Goal: Task Accomplishment & Management: Use online tool/utility

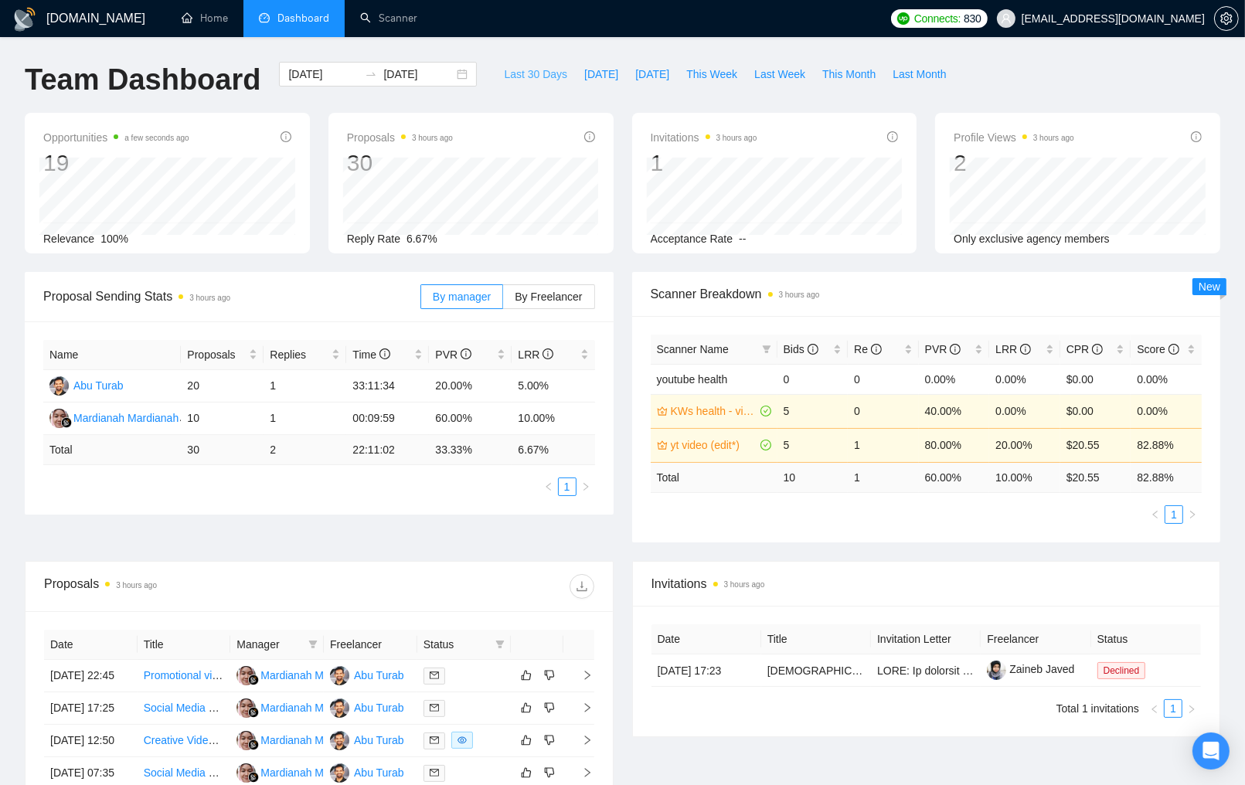
click at [516, 75] on span "Last 30 Days" at bounding box center [535, 74] width 63 height 17
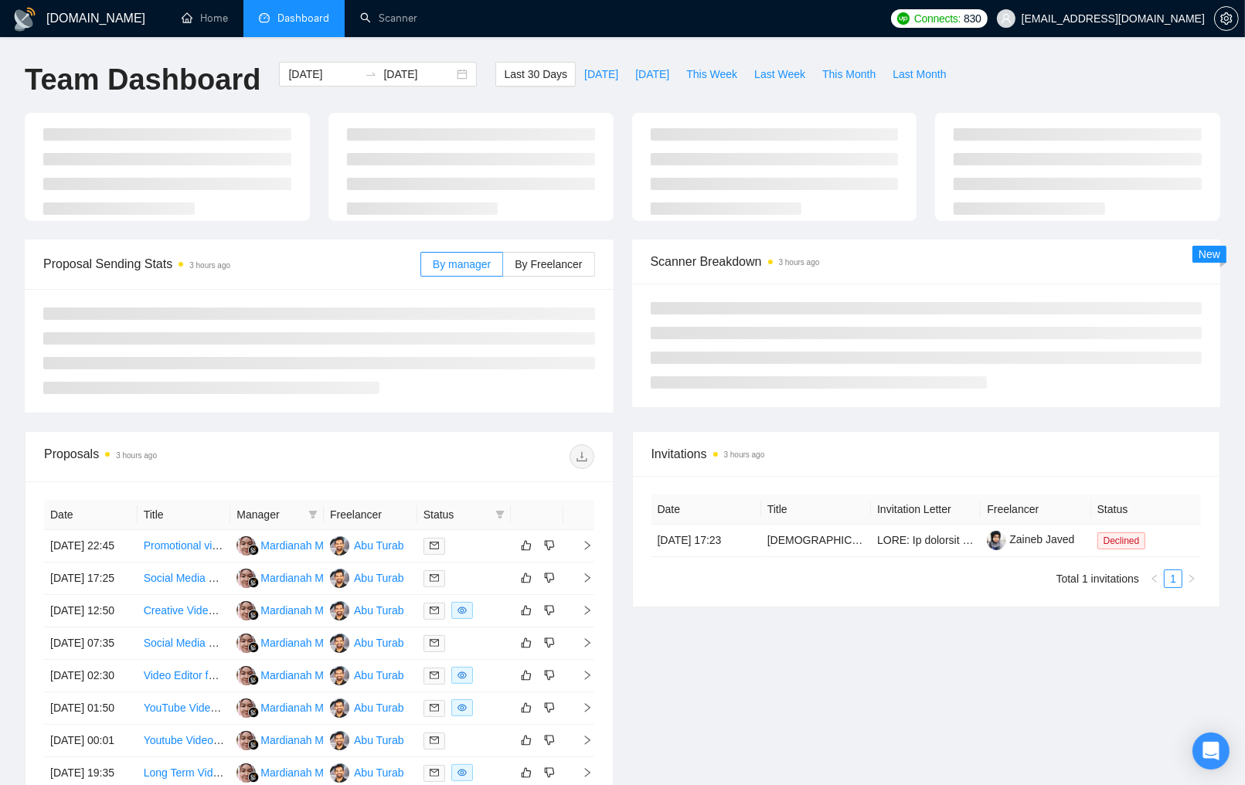
type input "[DATE]"
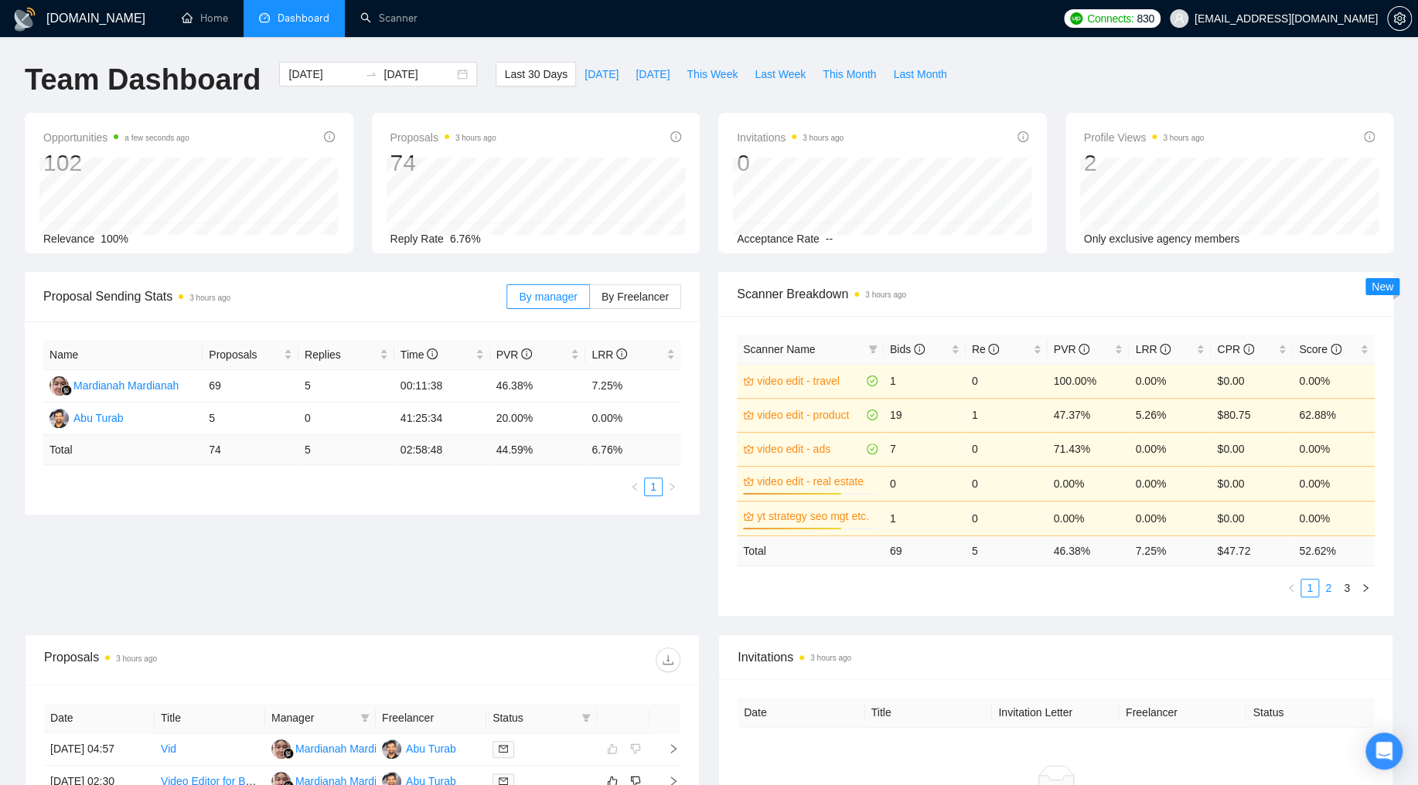
click at [1245, 587] on link "2" at bounding box center [1328, 588] width 17 height 17
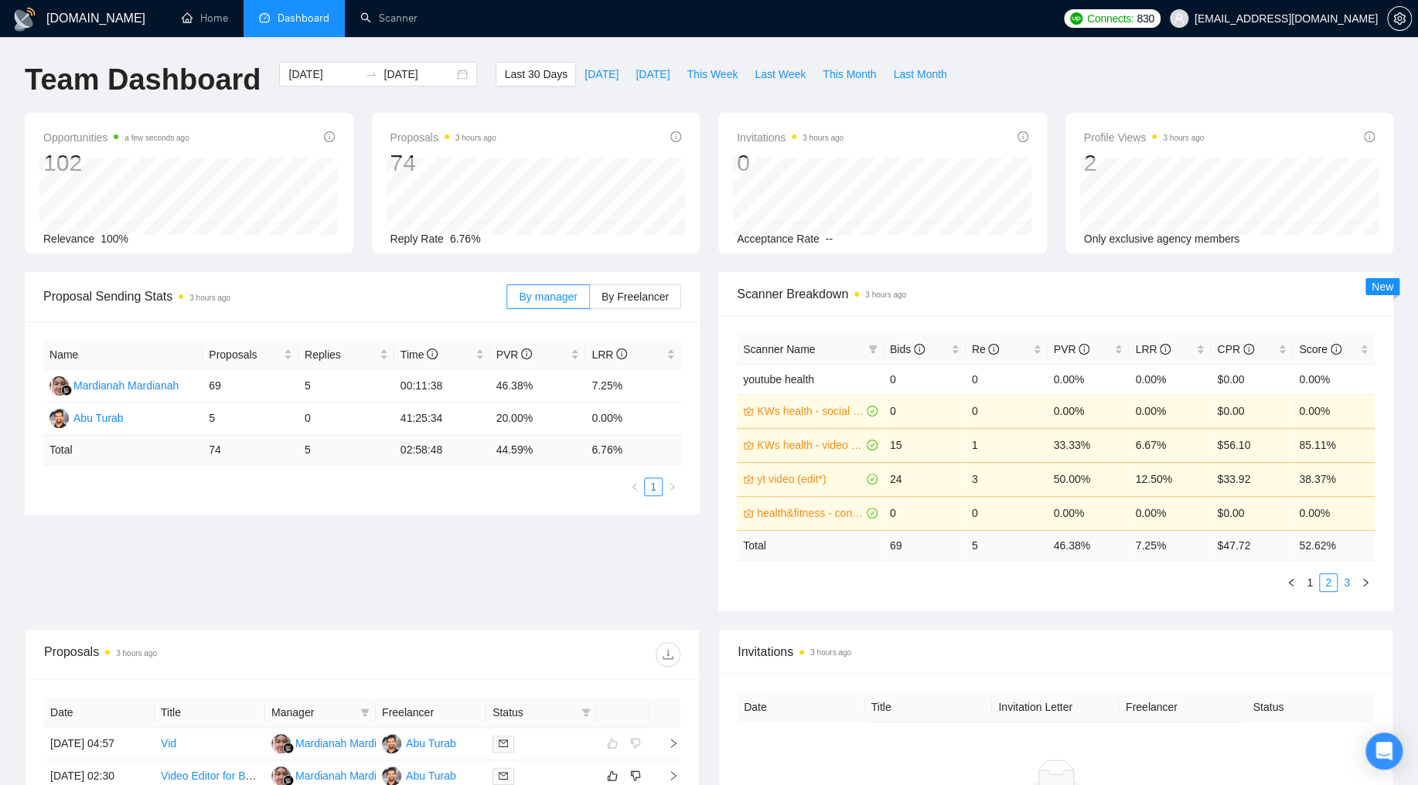
click at [1245, 580] on link "3" at bounding box center [1346, 582] width 17 height 17
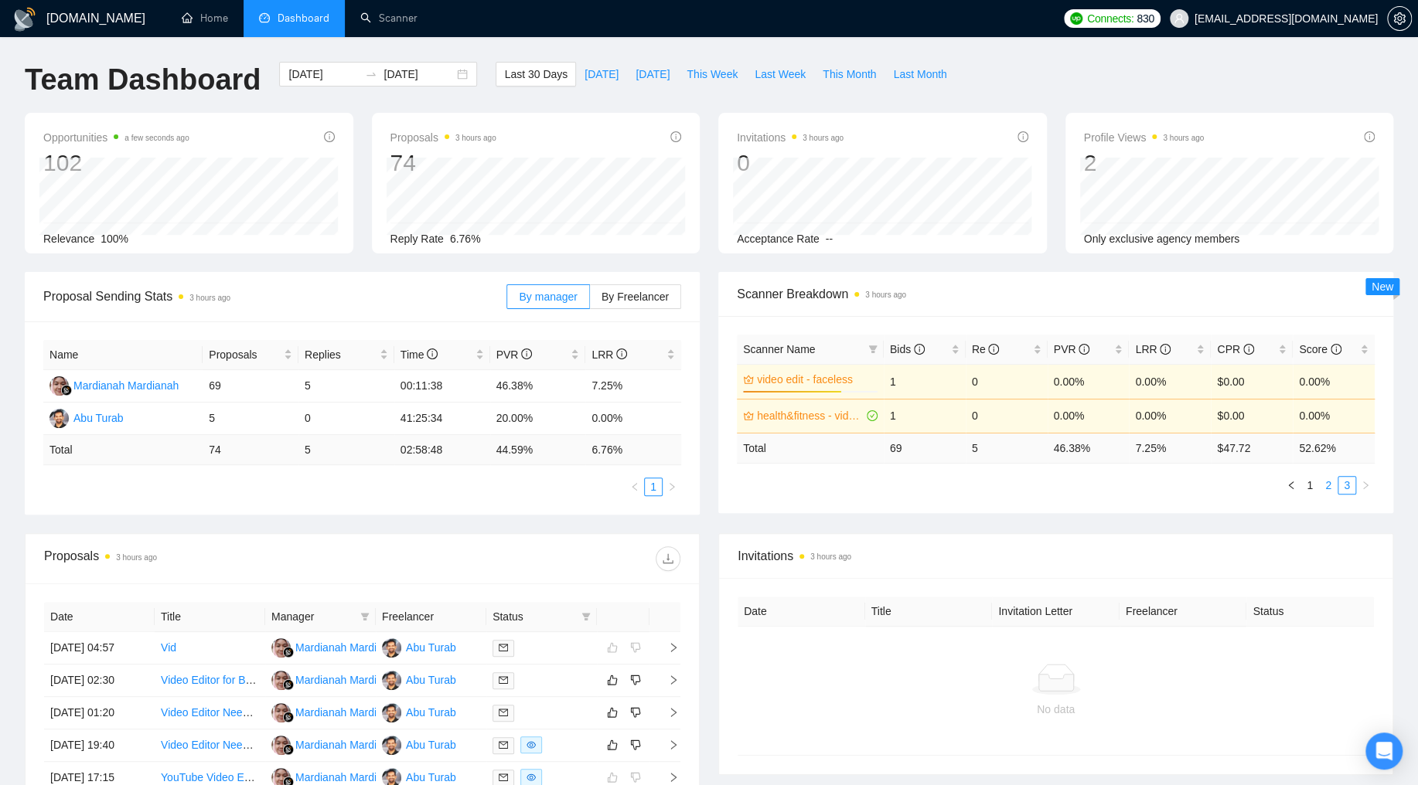
click at [1245, 484] on link "2" at bounding box center [1328, 485] width 17 height 17
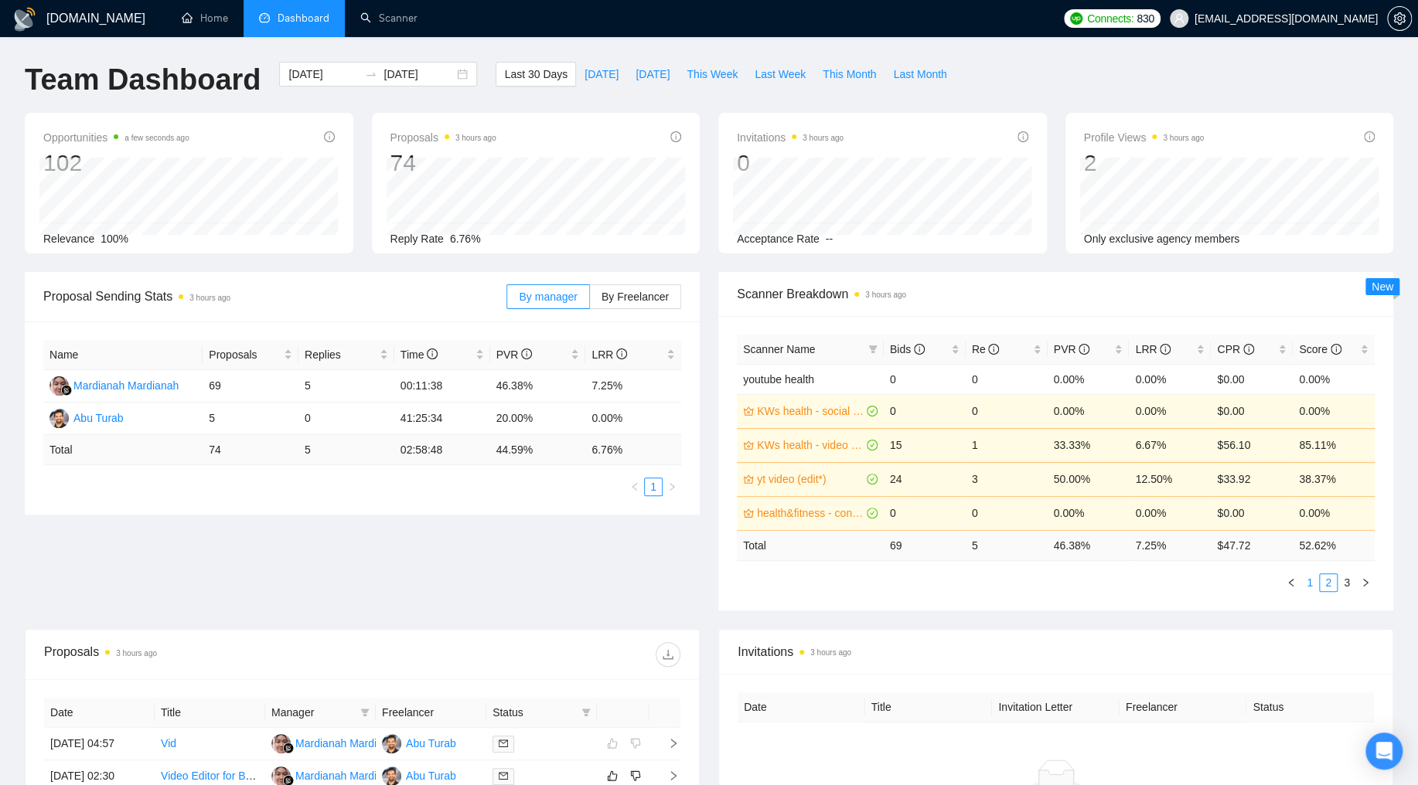
click at [1245, 582] on link "1" at bounding box center [1309, 582] width 17 height 17
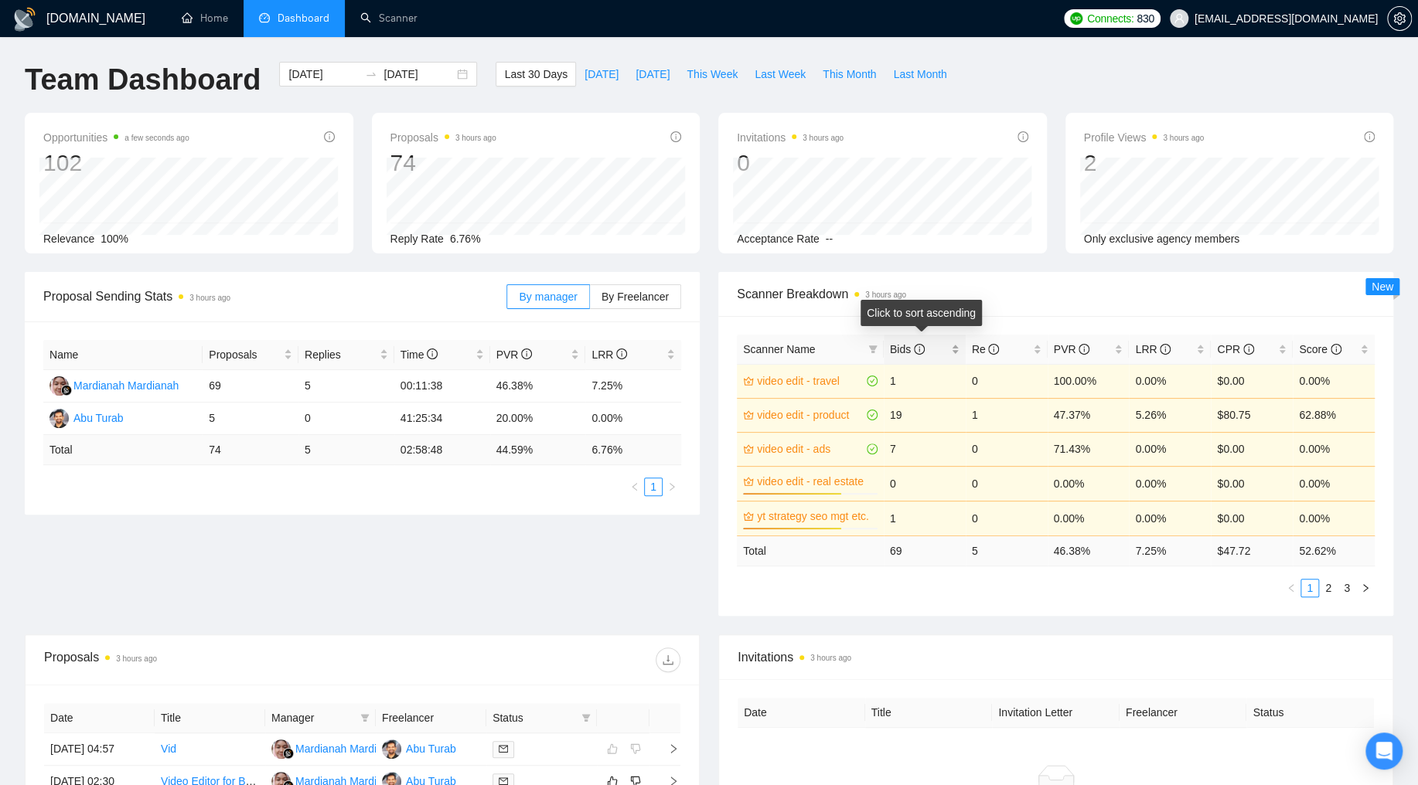
click at [941, 352] on span "Bids" at bounding box center [919, 349] width 58 height 17
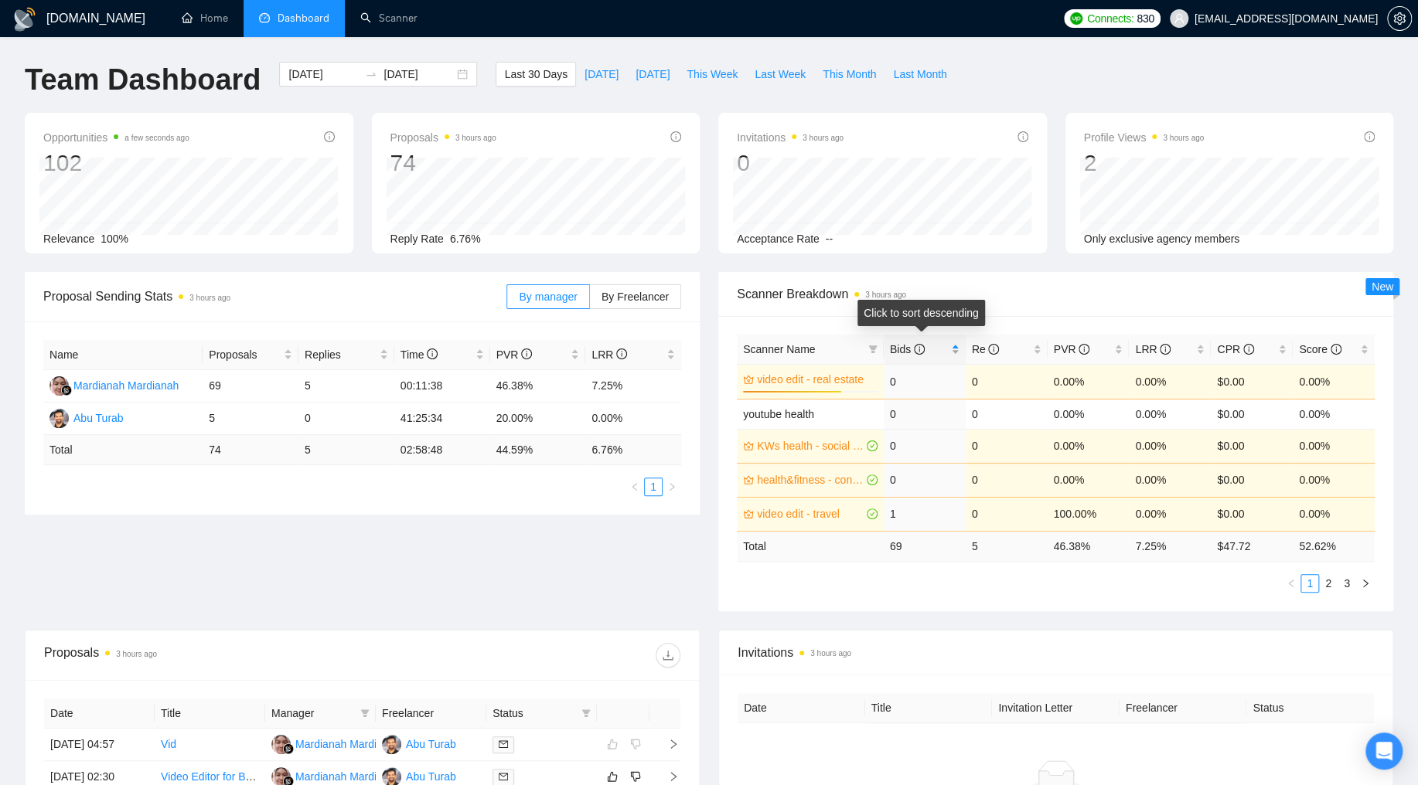
click at [939, 350] on span "Bids" at bounding box center [919, 349] width 58 height 17
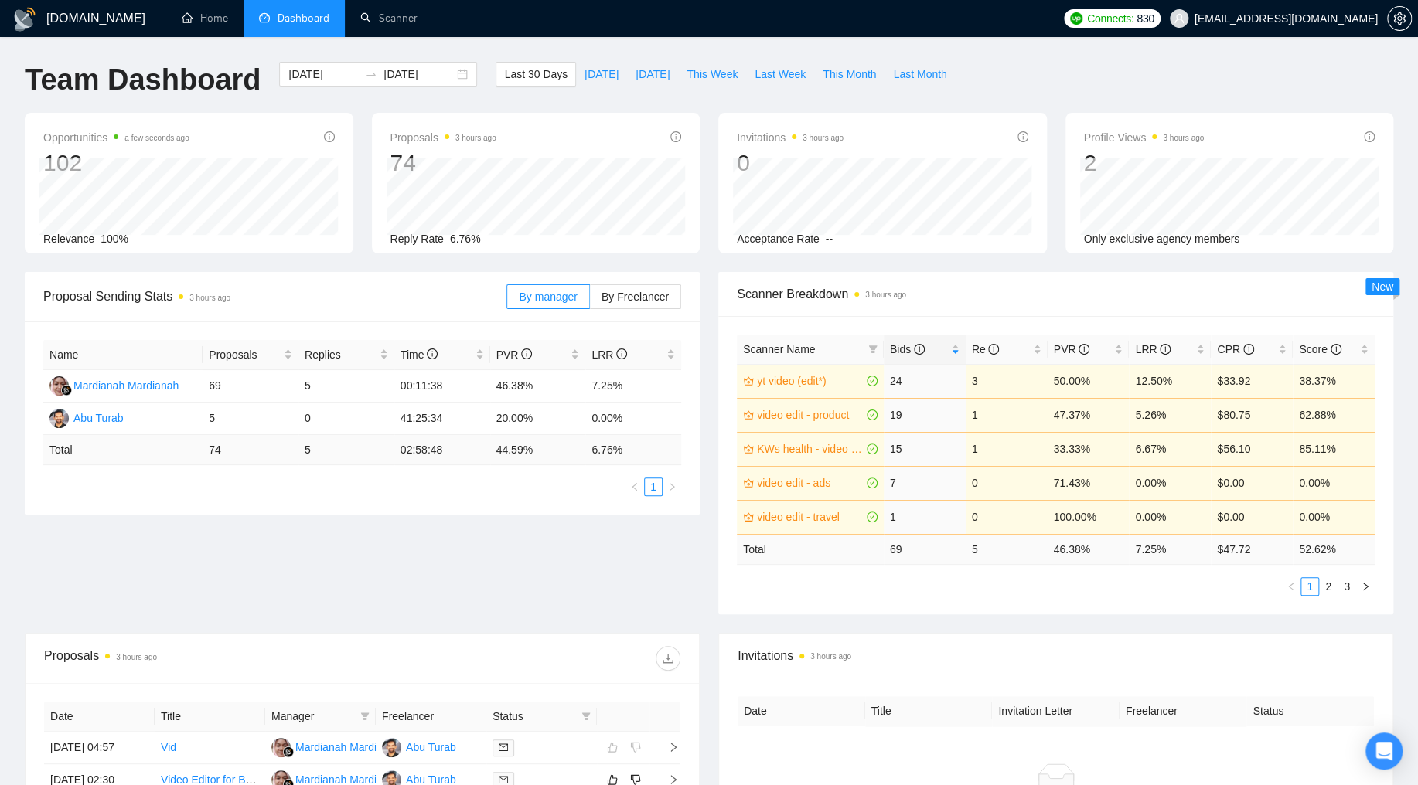
click at [950, 584] on ul "1 2 3" at bounding box center [1056, 587] width 638 height 19
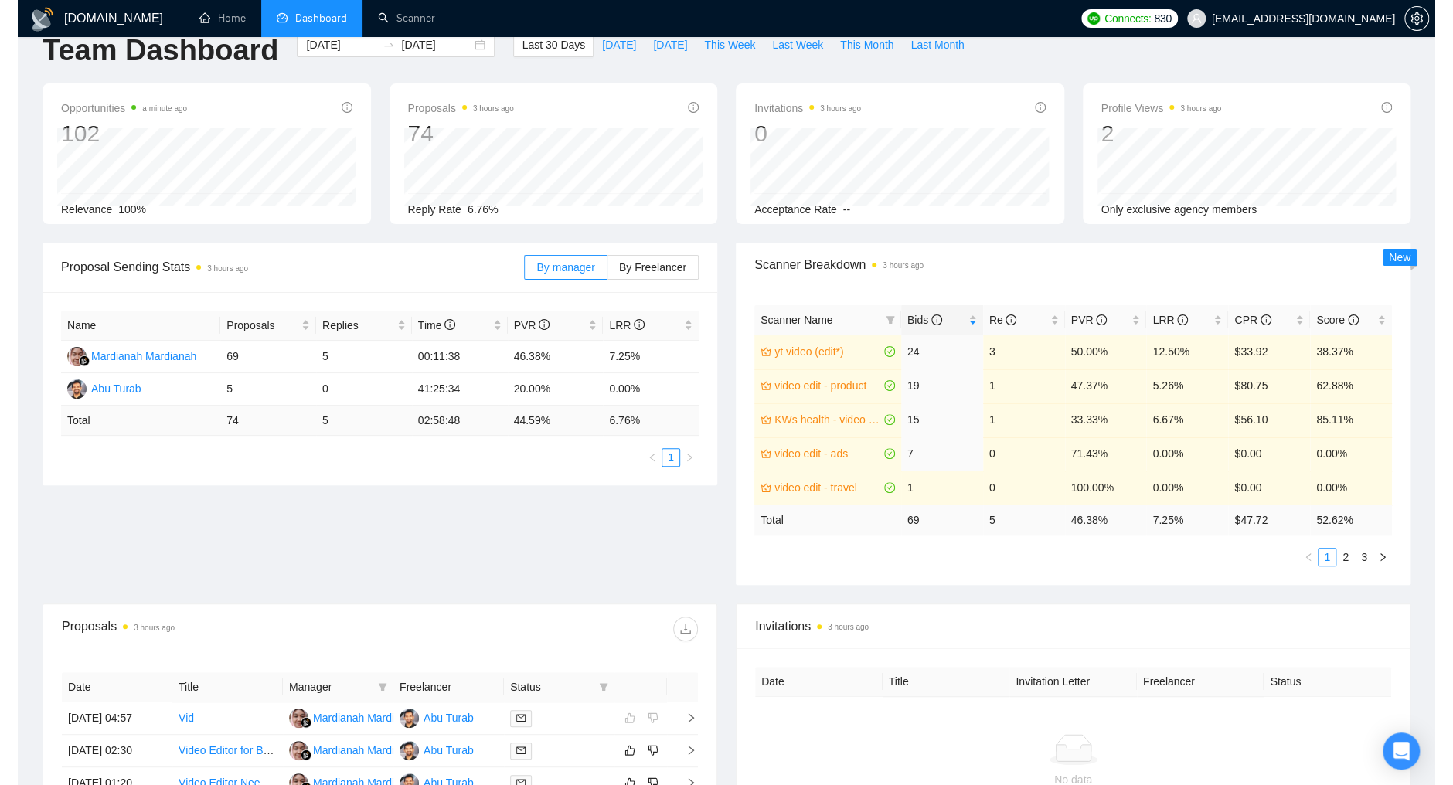
scroll to position [29, 0]
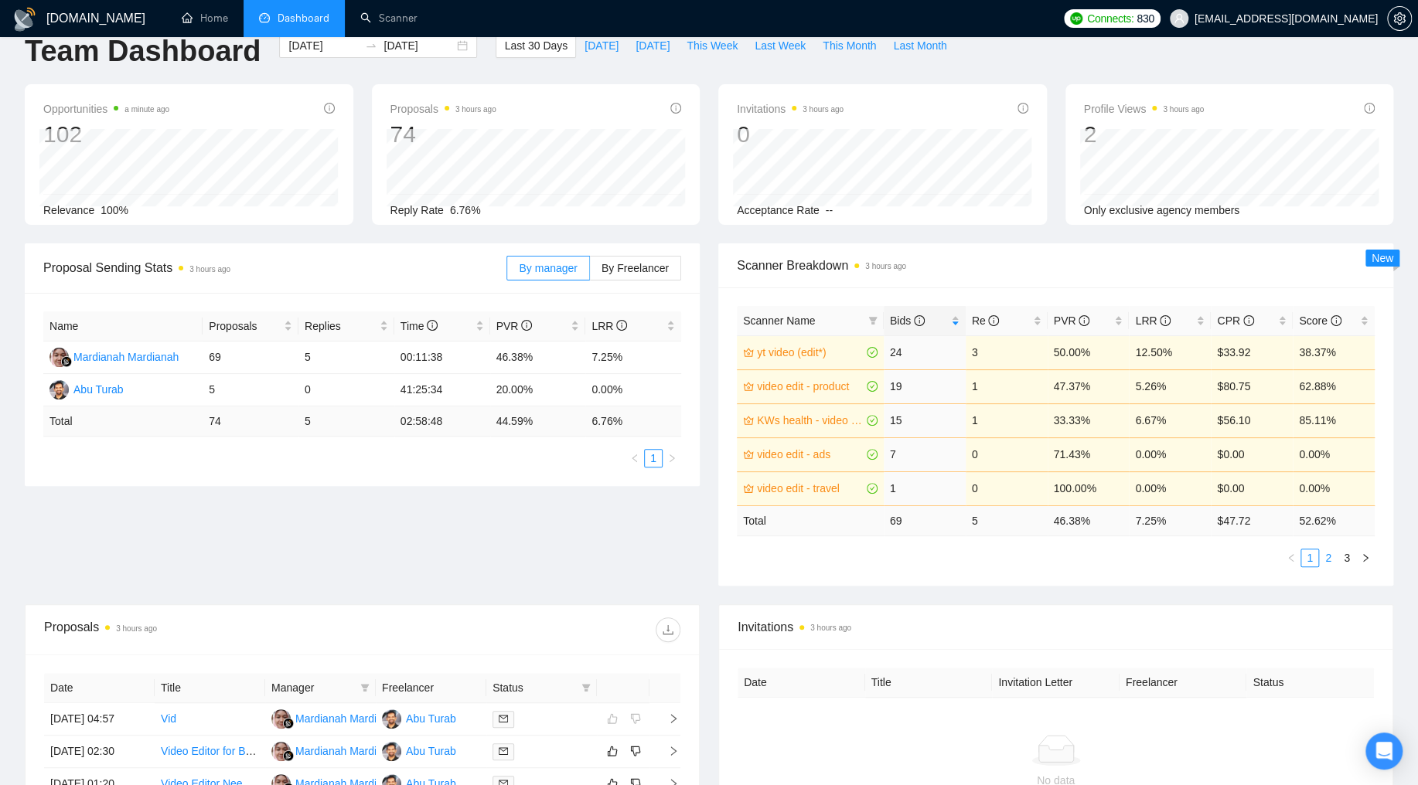
click at [1245, 555] on link "2" at bounding box center [1328, 558] width 17 height 17
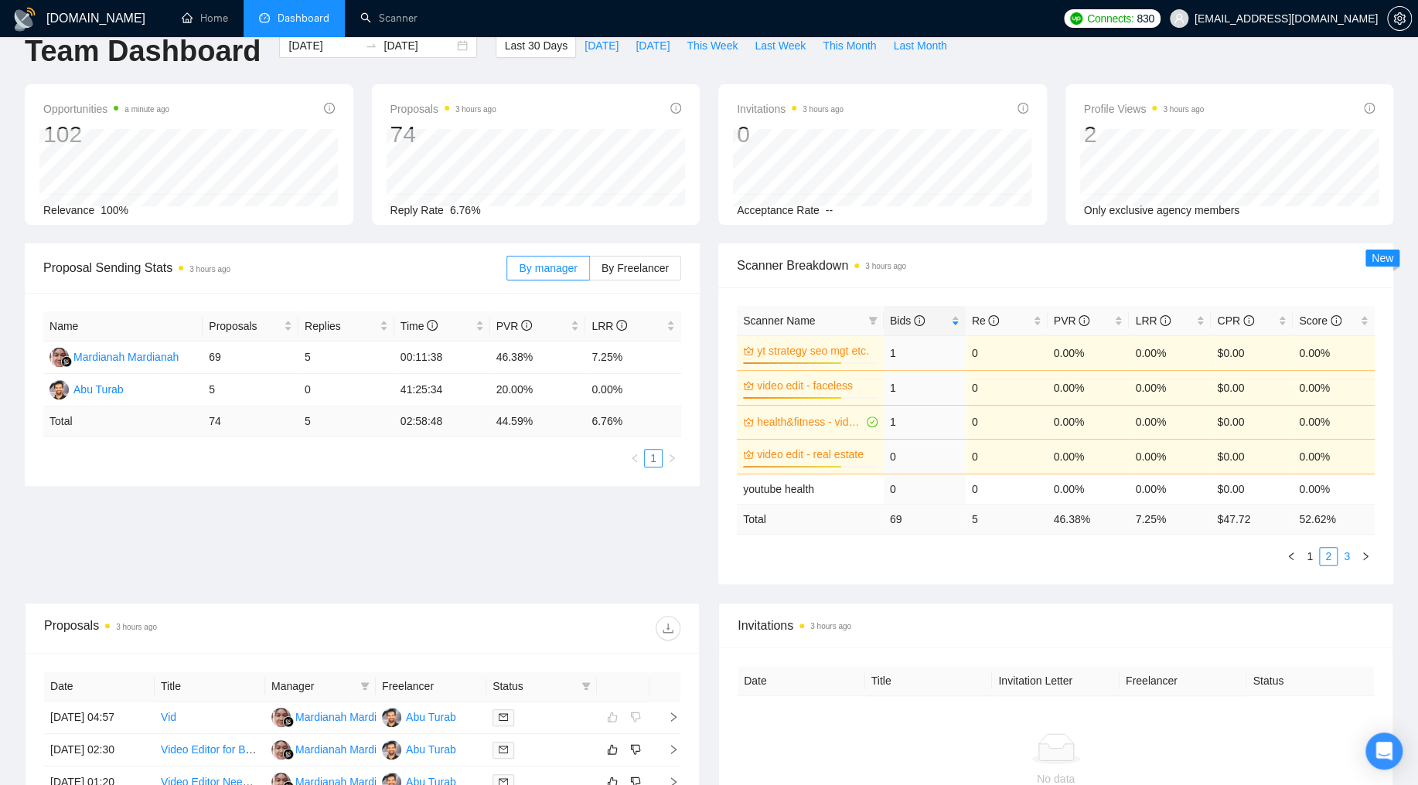
click at [1245, 555] on link "3" at bounding box center [1346, 556] width 17 height 17
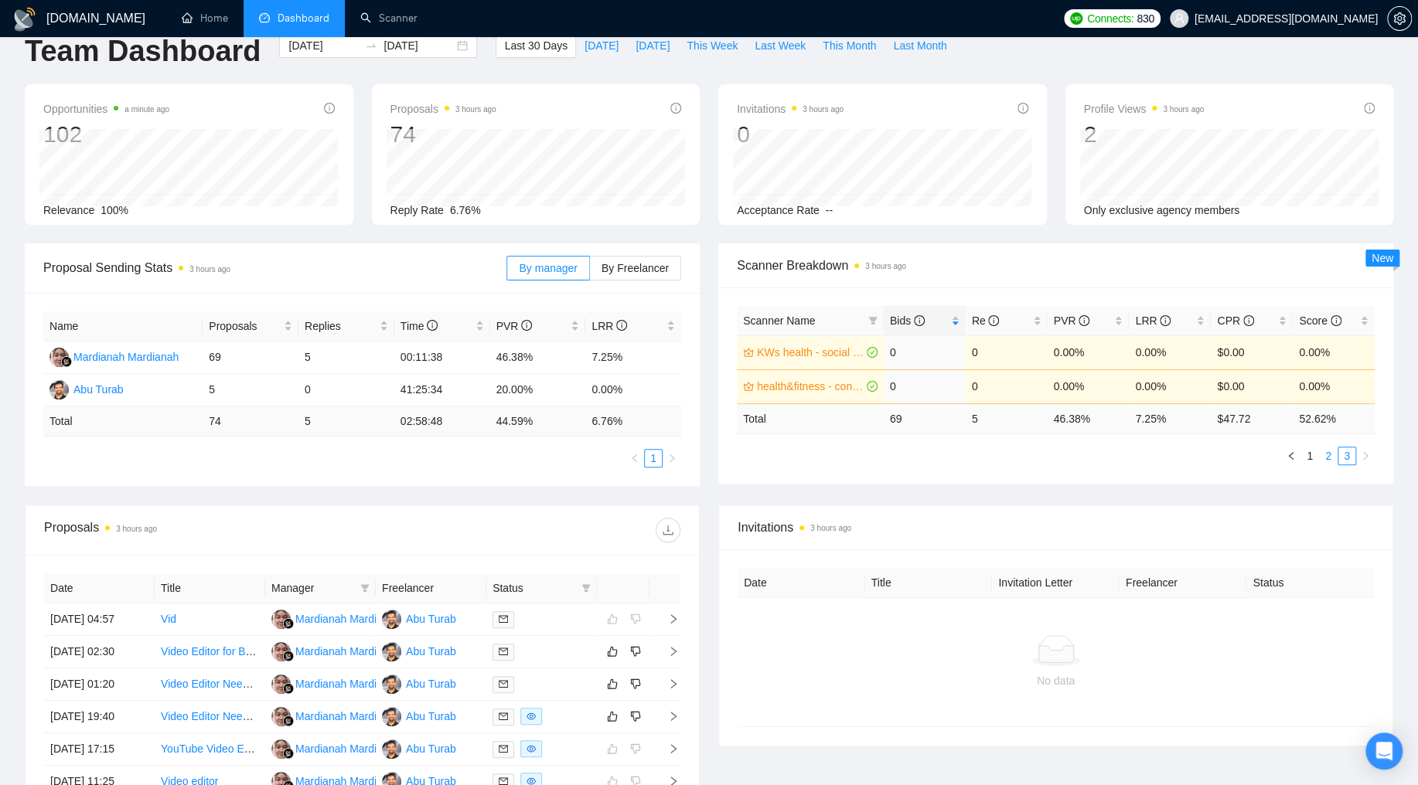
click at [1245, 462] on link "2" at bounding box center [1328, 456] width 17 height 17
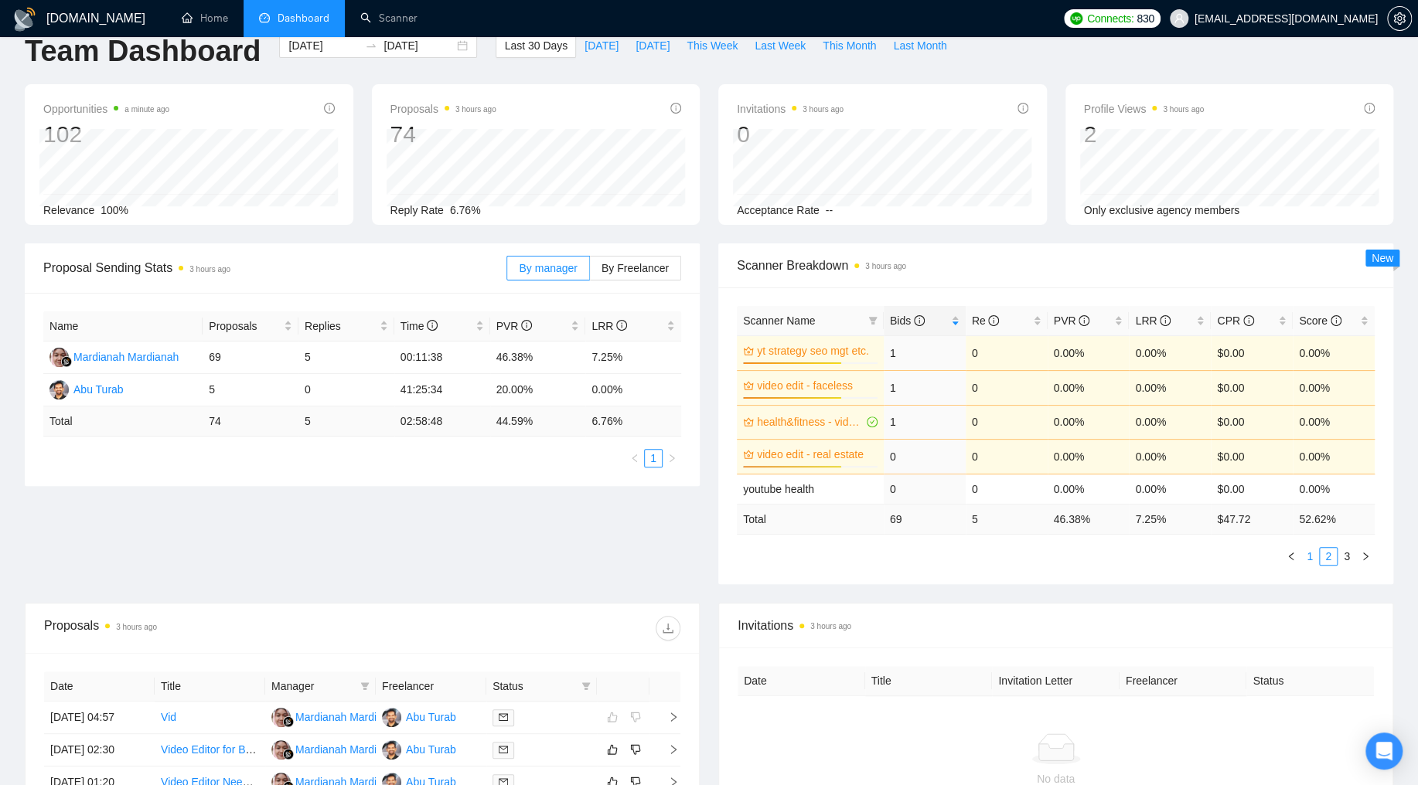
click at [1245, 558] on link "1" at bounding box center [1309, 556] width 17 height 17
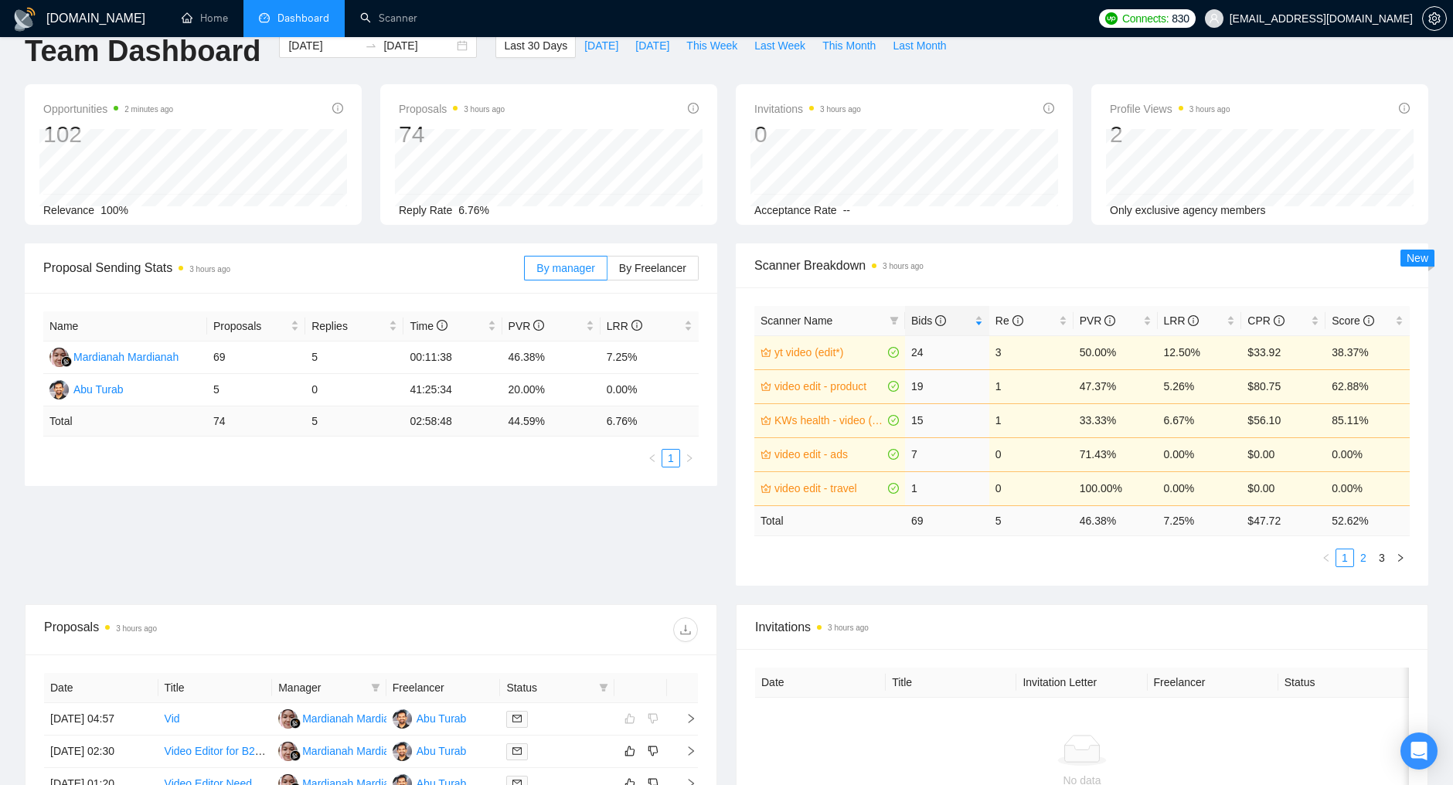
click at [1245, 558] on link "2" at bounding box center [1363, 558] width 17 height 17
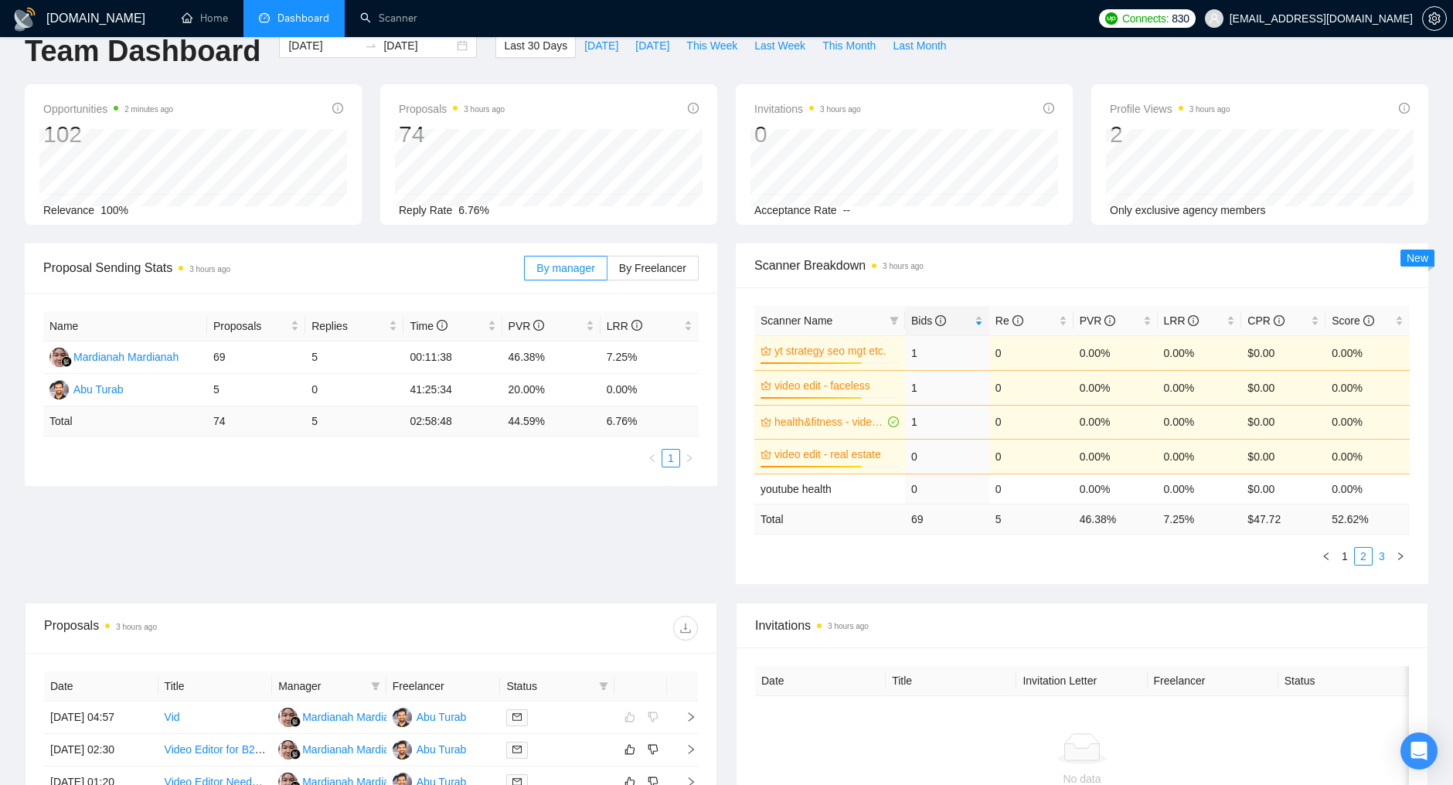
click at [1245, 557] on link "3" at bounding box center [1382, 556] width 17 height 17
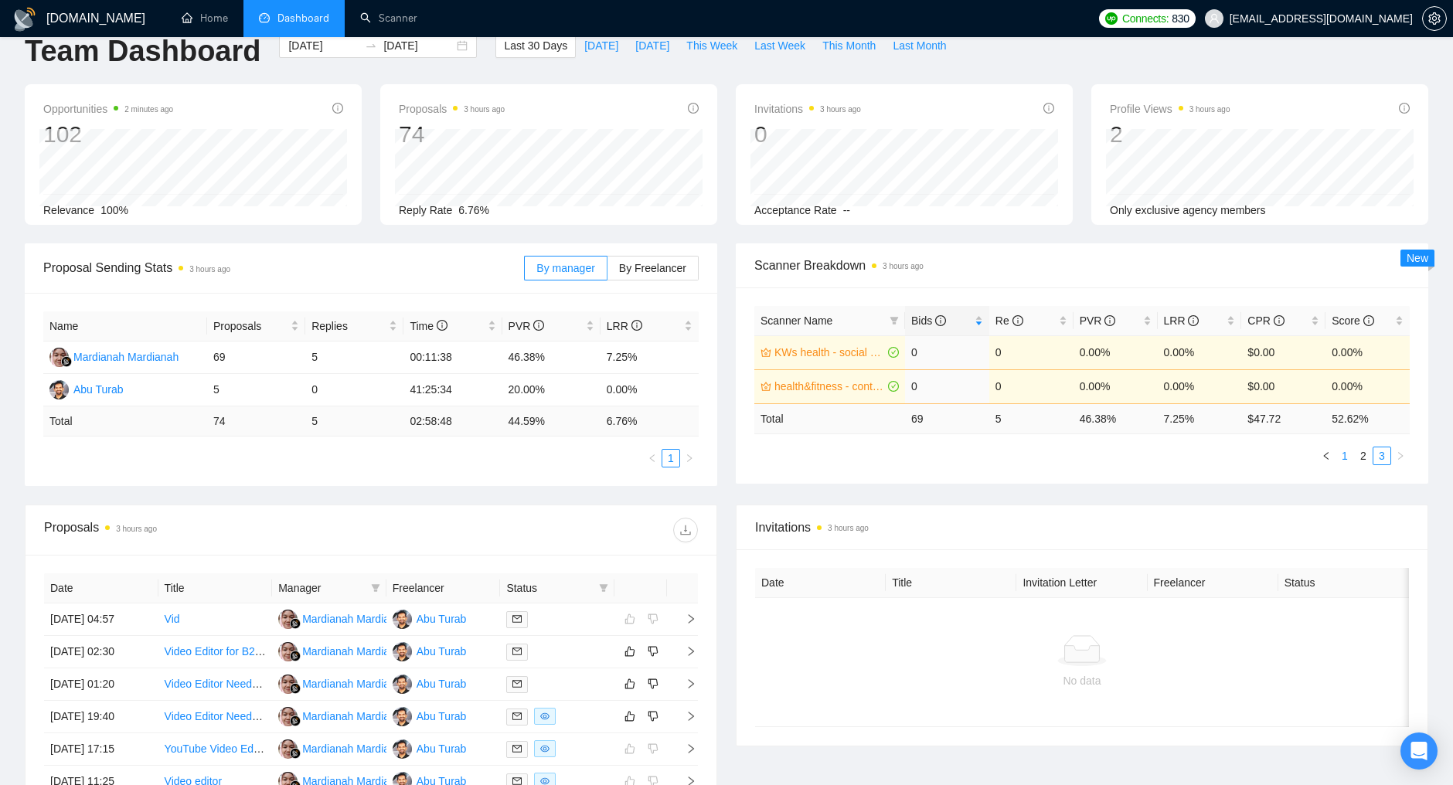
click at [1245, 455] on link "1" at bounding box center [1345, 456] width 17 height 17
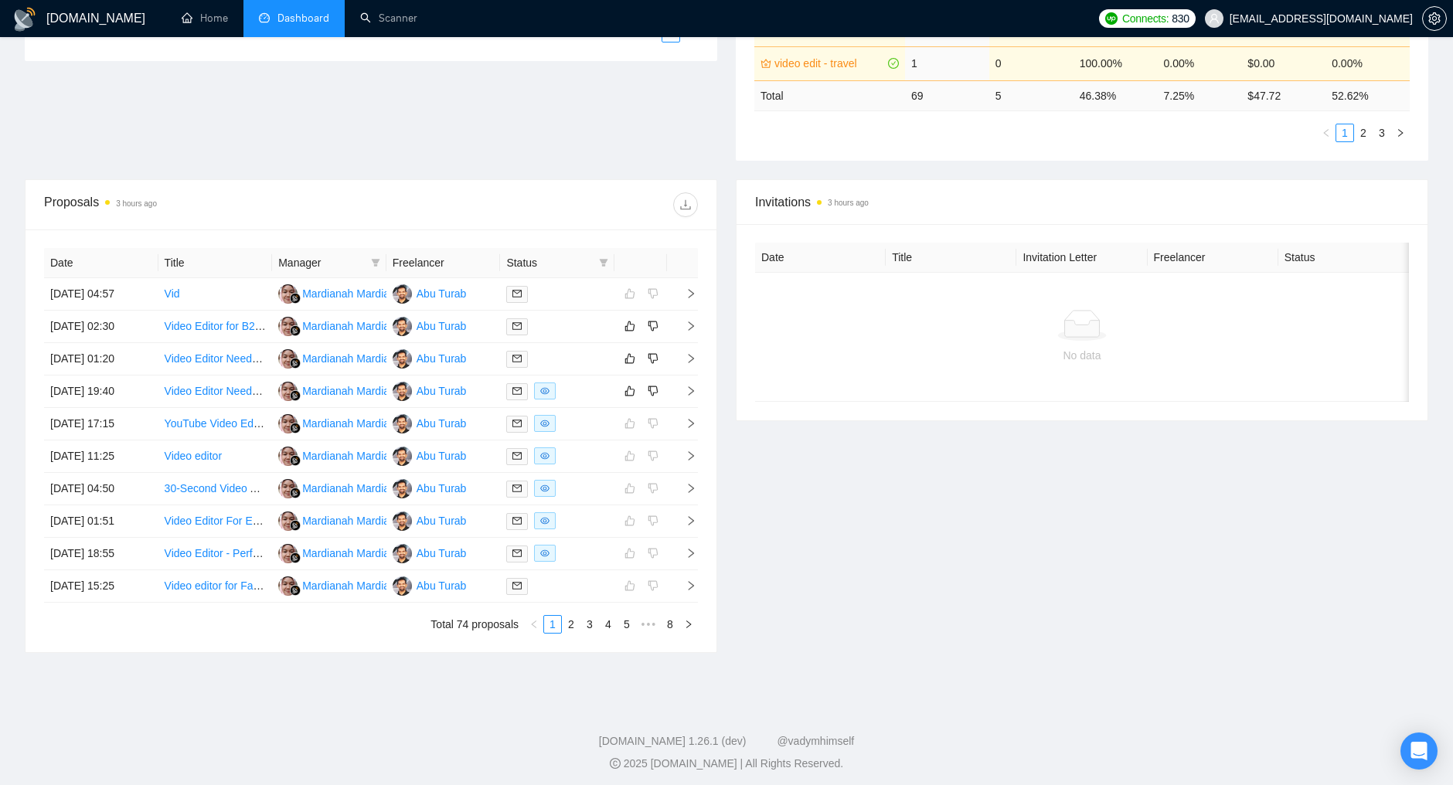
scroll to position [0, 0]
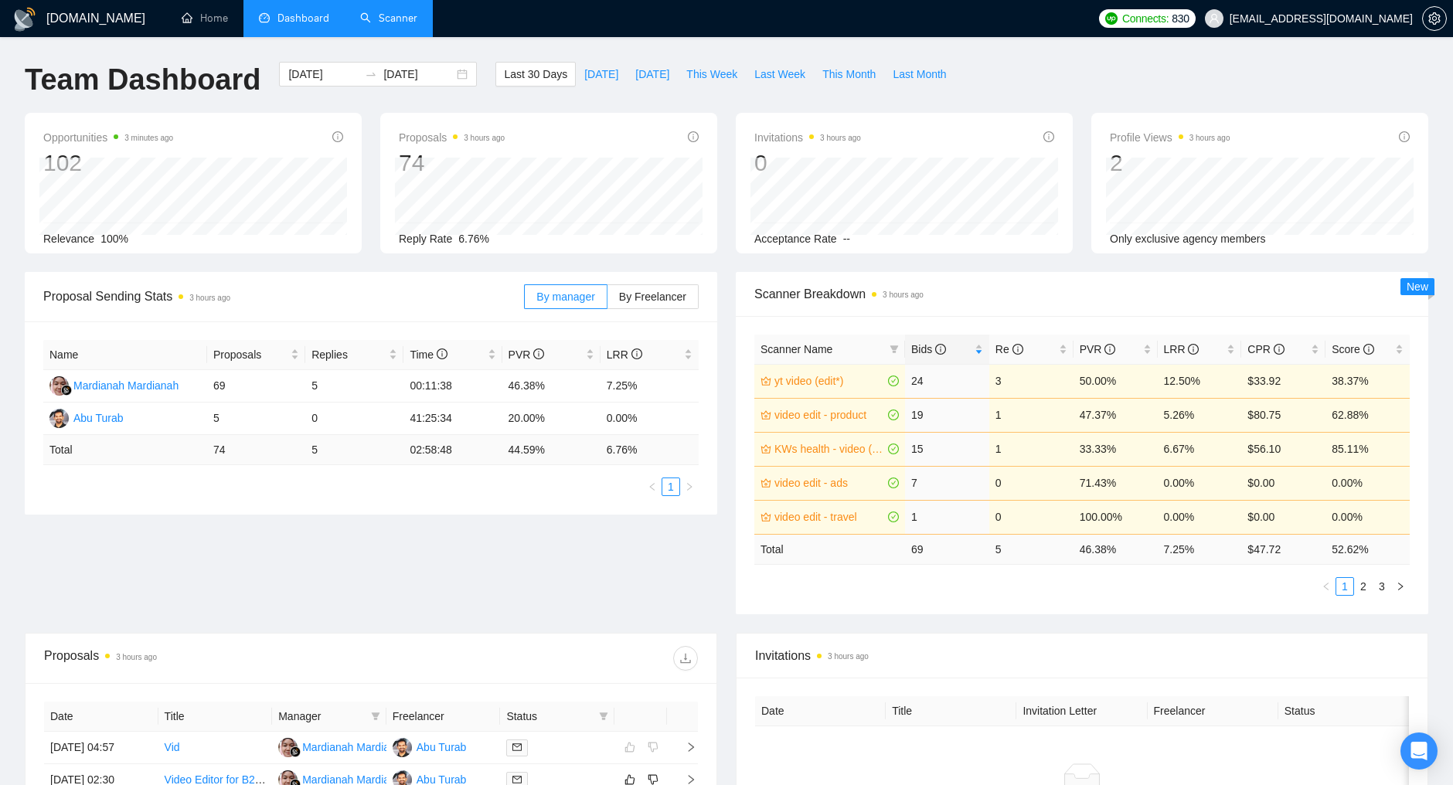
click at [384, 25] on link "Scanner" at bounding box center [388, 18] width 57 height 13
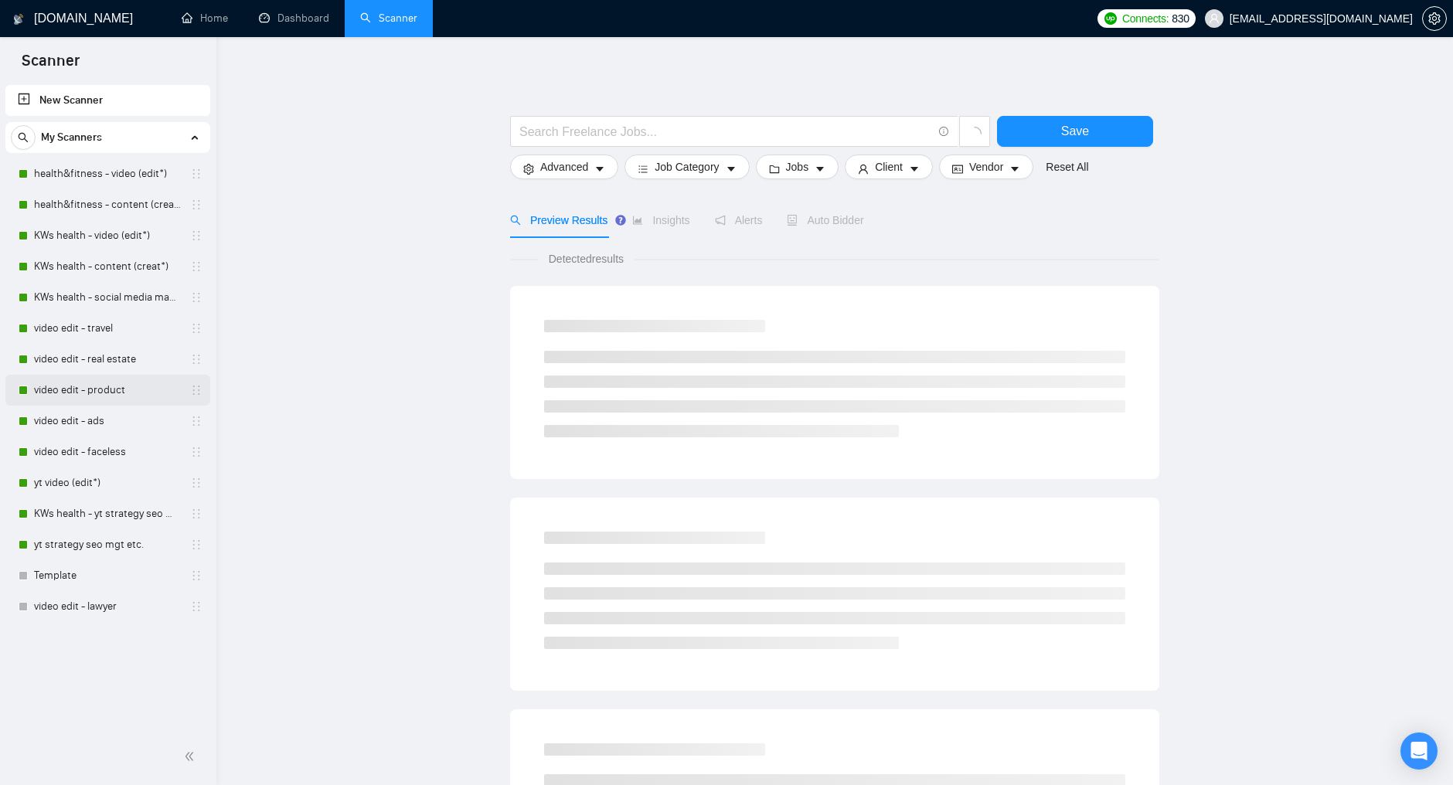
click at [104, 386] on link "video edit - product" at bounding box center [107, 390] width 147 height 31
click at [131, 390] on link "video edit - product" at bounding box center [107, 390] width 147 height 31
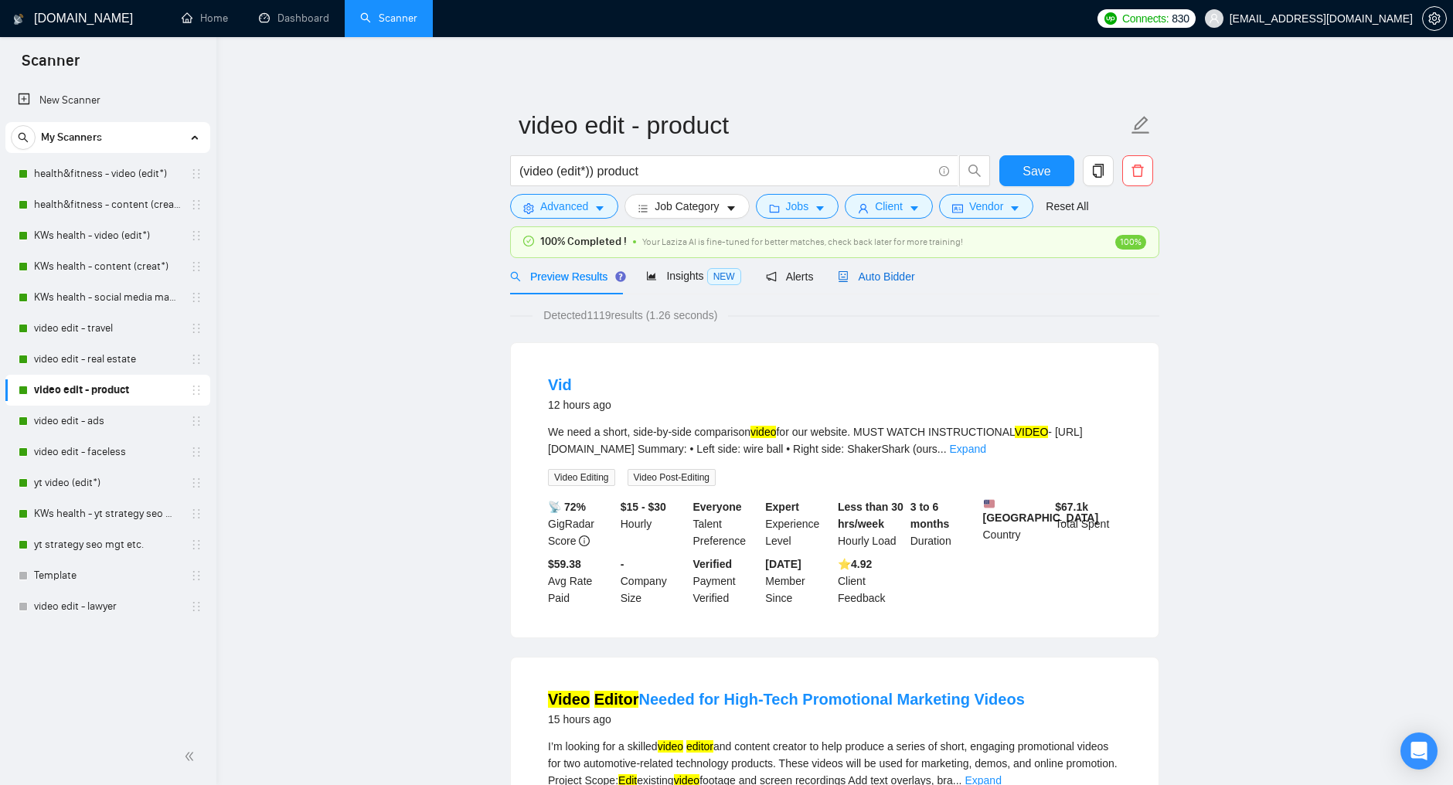
click at [911, 272] on span "Auto Bidder" at bounding box center [876, 277] width 77 height 12
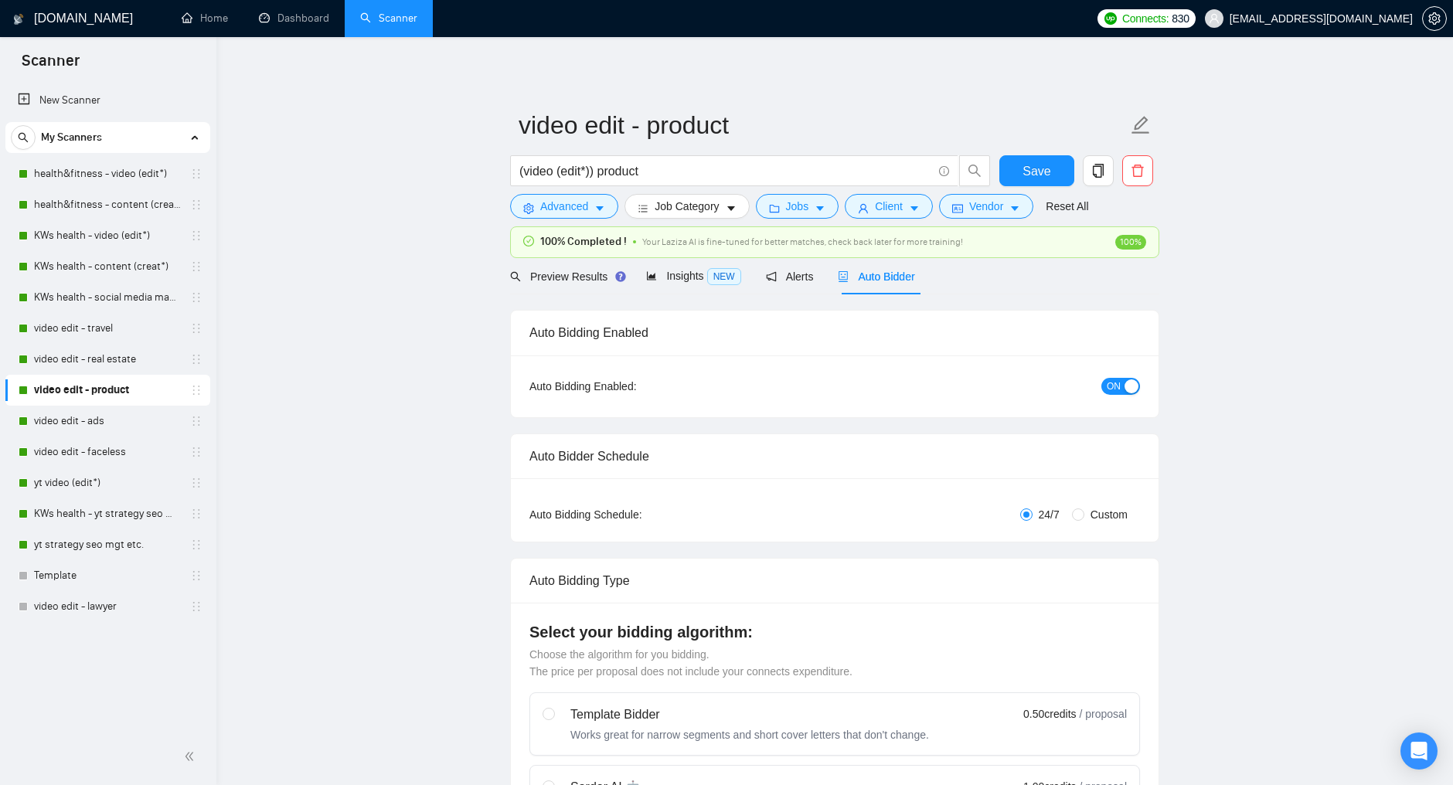
checkbox input "true"
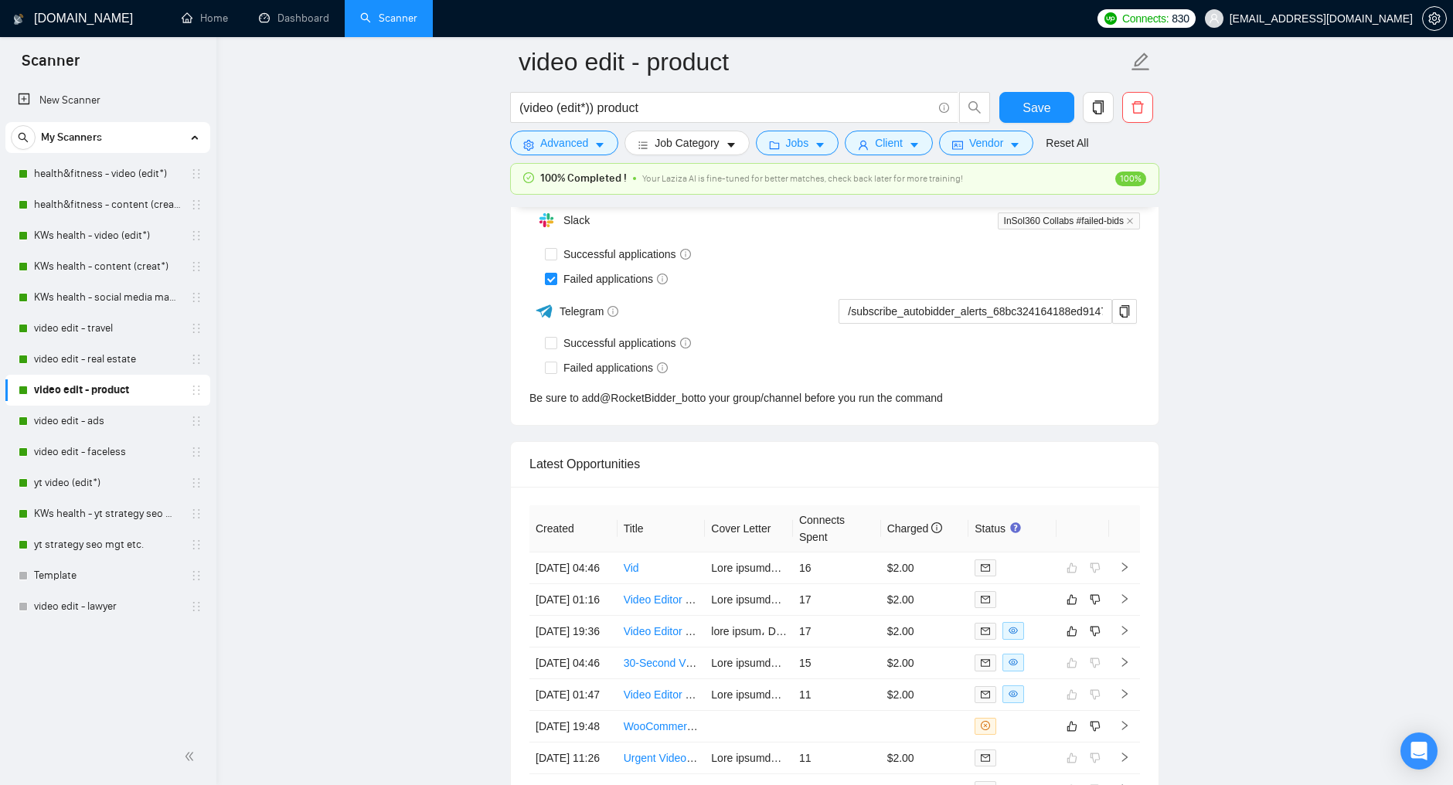
scroll to position [4107, 0]
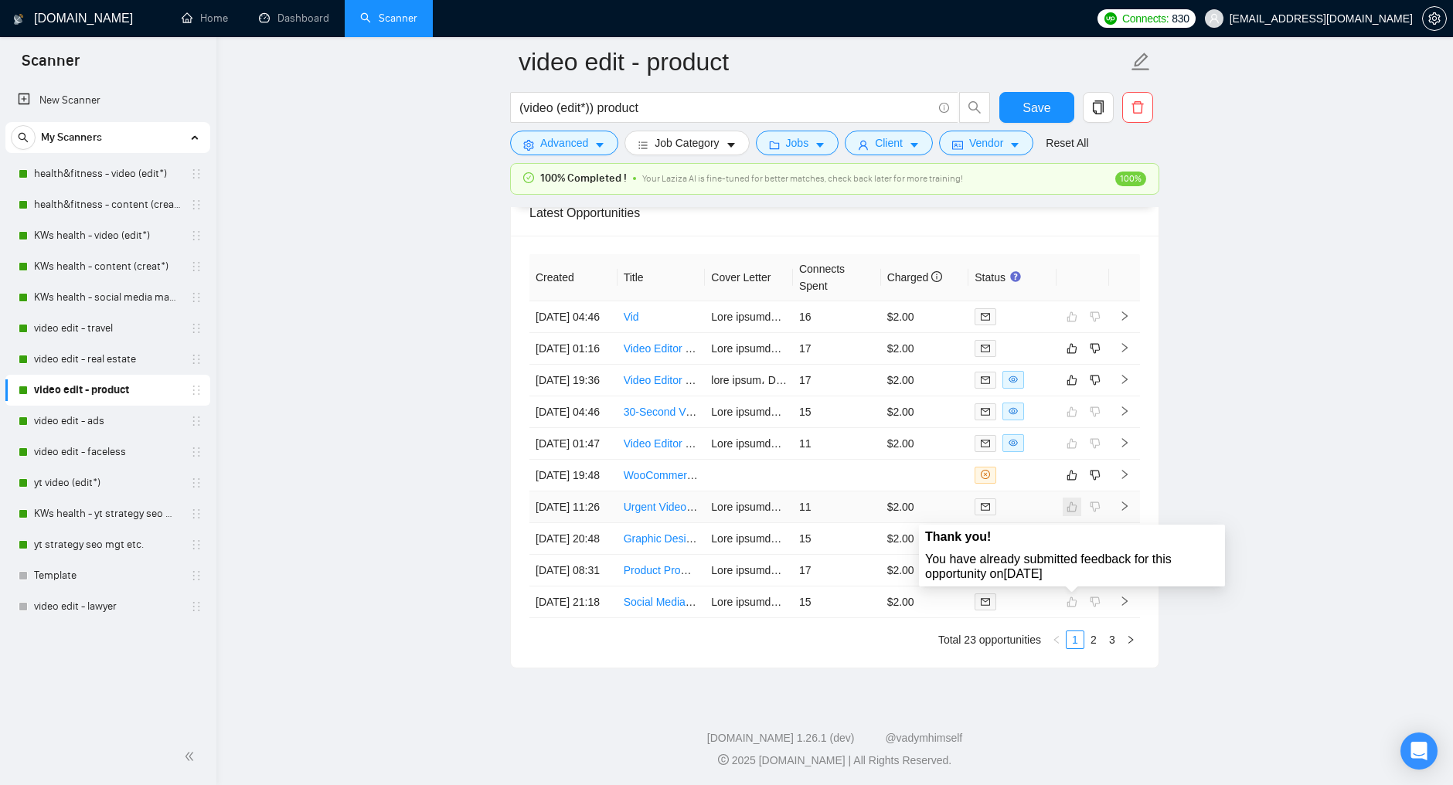
click at [1075, 516] on span at bounding box center [1072, 507] width 19 height 19
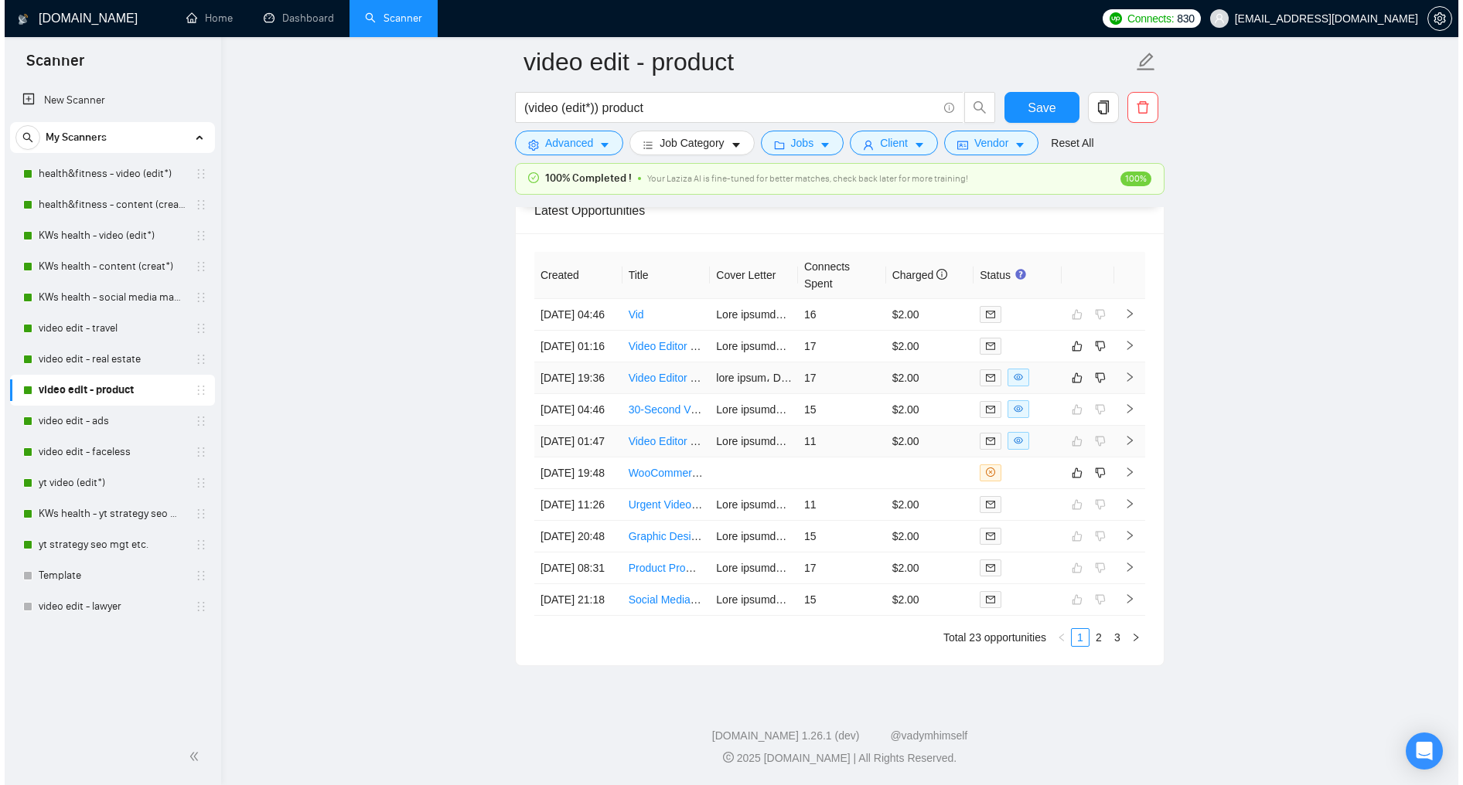
scroll to position [4202, 0]
click at [1094, 646] on link "2" at bounding box center [1093, 637] width 17 height 17
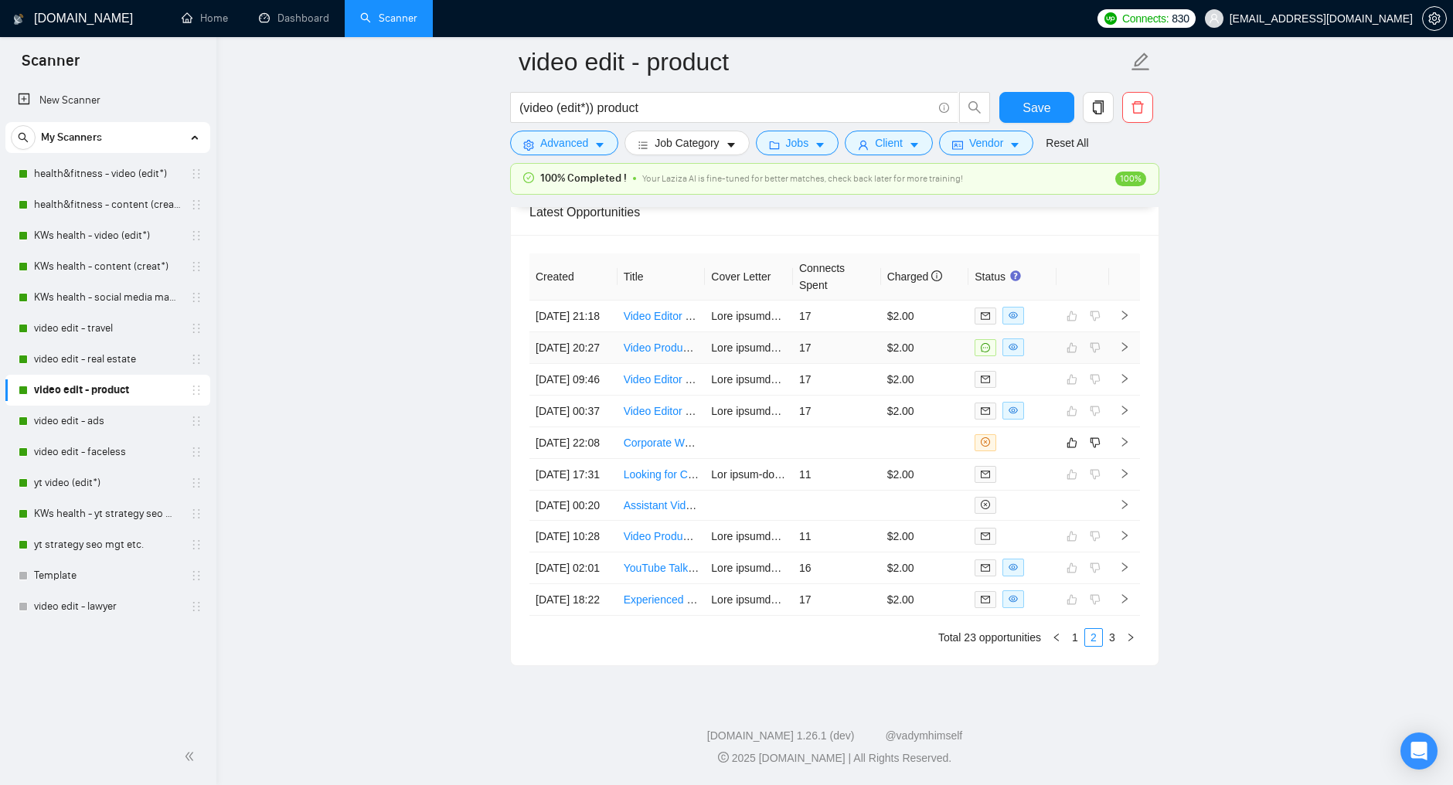
click at [945, 332] on td "$2.00" at bounding box center [925, 348] width 88 height 32
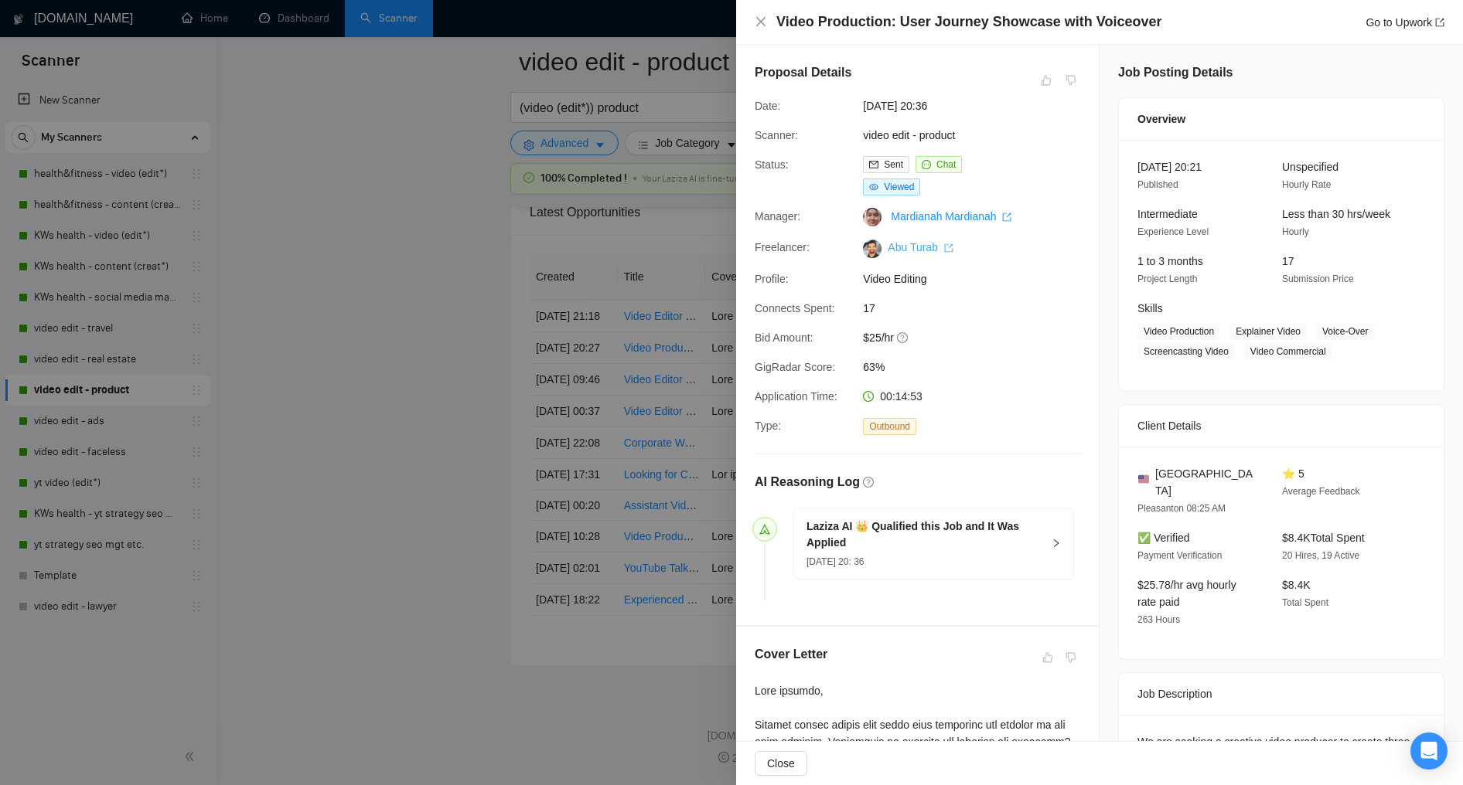
click at [893, 254] on link "Abu Turab" at bounding box center [921, 247] width 66 height 12
click at [761, 24] on icon "close" at bounding box center [761, 21] width 12 height 12
